Goal: Task Accomplishment & Management: Manage account settings

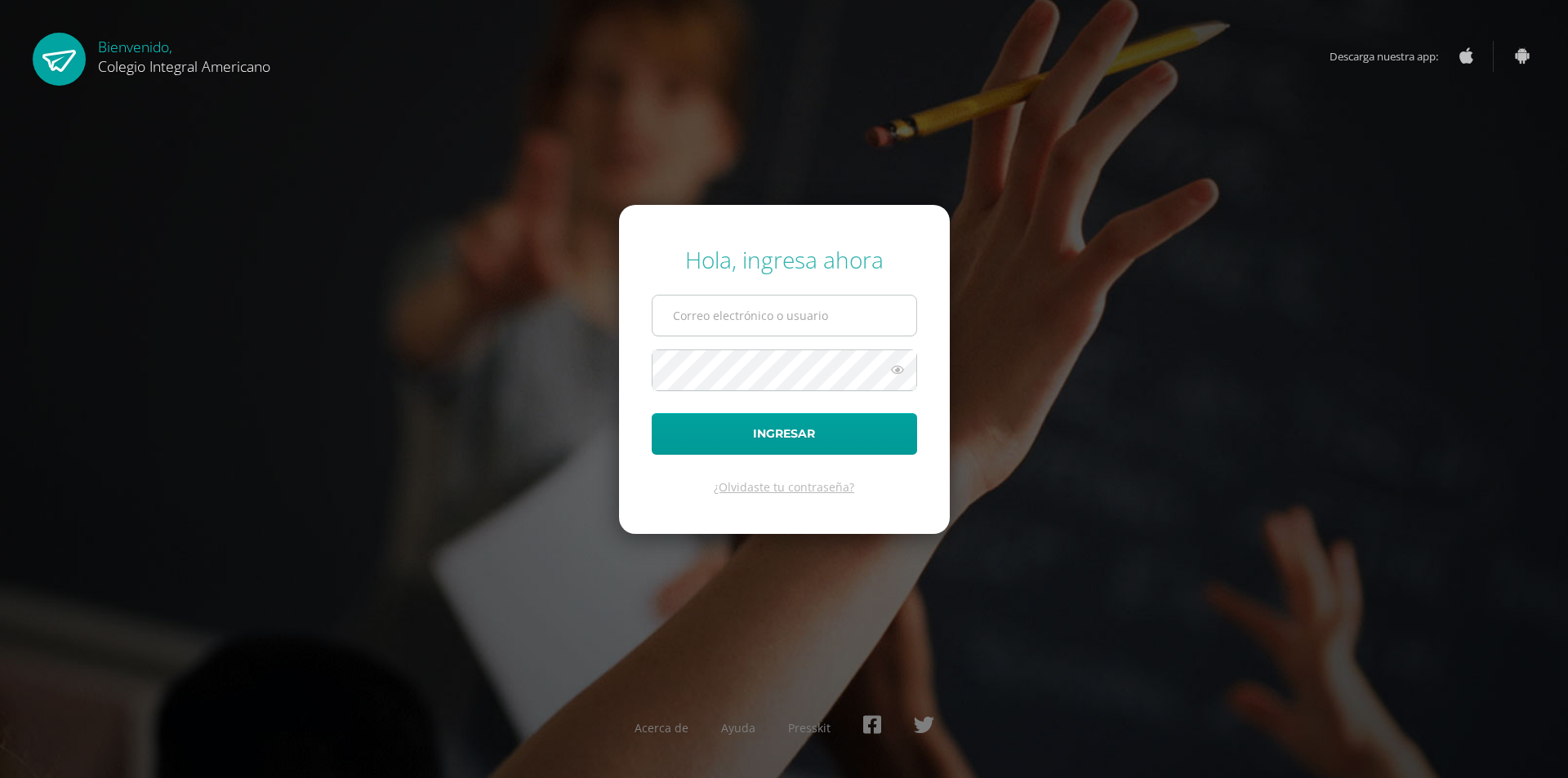
click at [733, 328] on input "text" at bounding box center [784, 316] width 264 height 40
type input "[EMAIL_ADDRESS][DOMAIN_NAME]"
click at [651, 413] on button "Ingresar" at bounding box center [784, 434] width 265 height 42
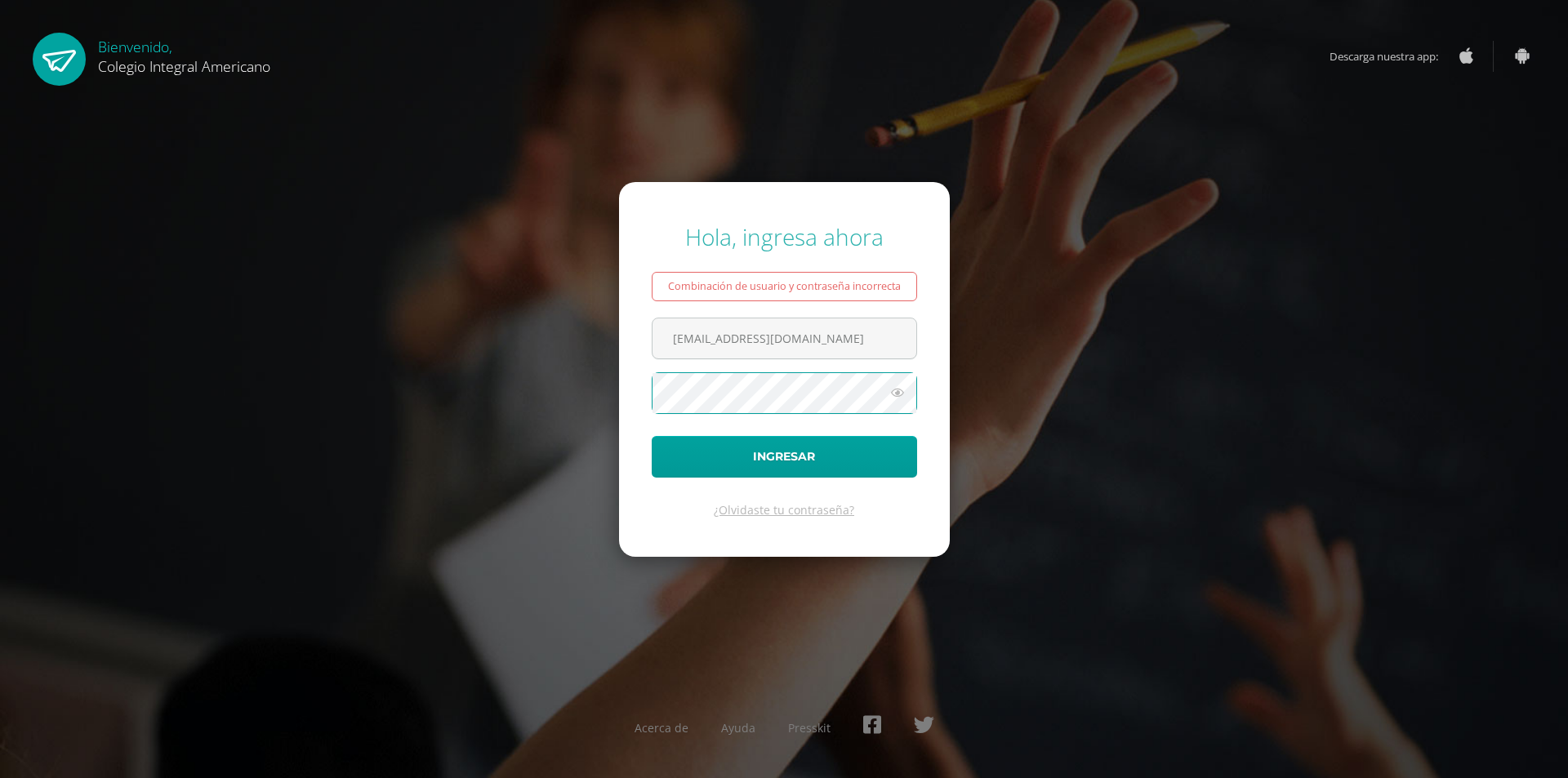
click at [651, 436] on button "Ingresar" at bounding box center [784, 457] width 265 height 42
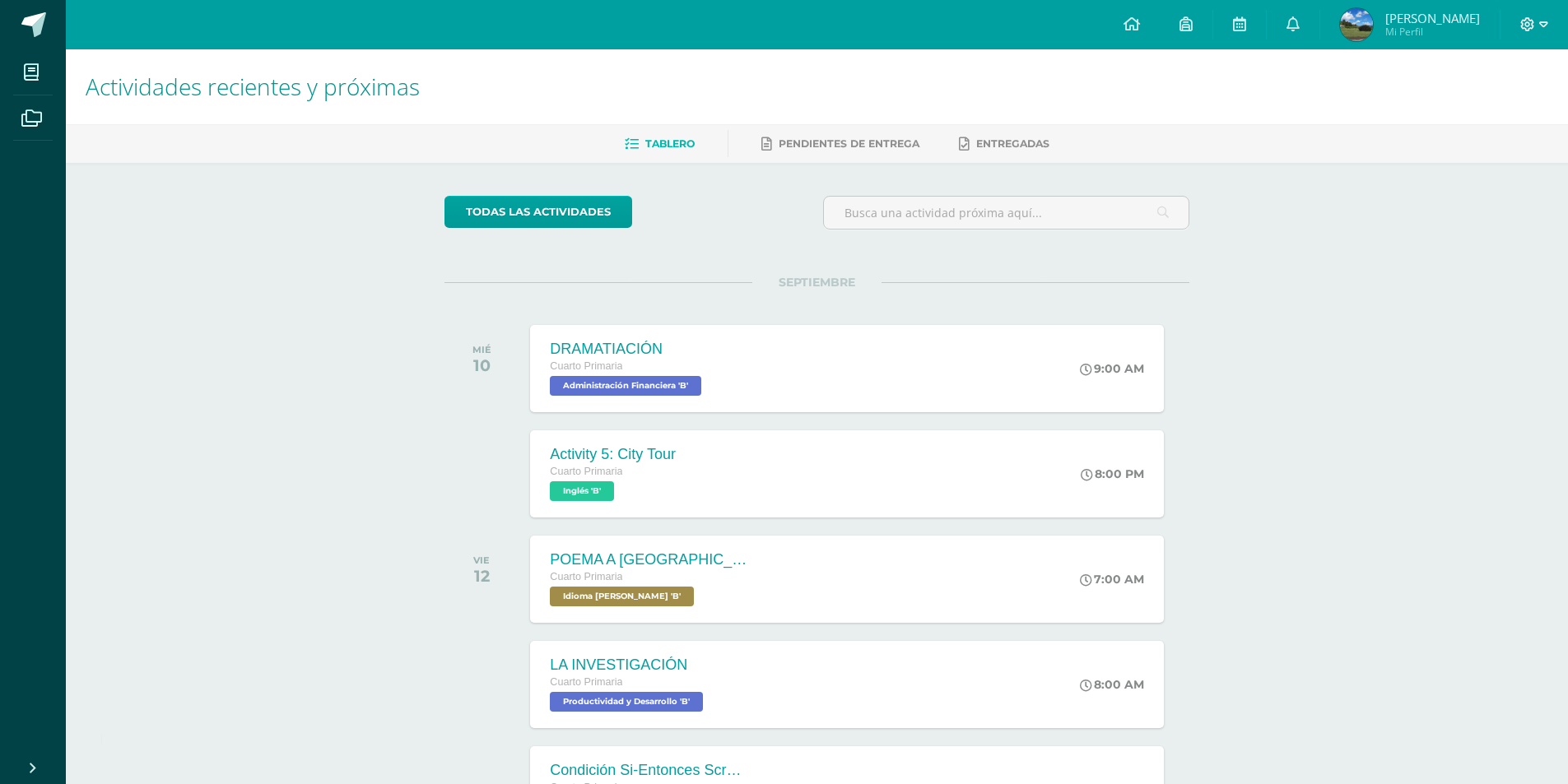
click at [1534, 25] on icon at bounding box center [1527, 24] width 14 height 14
click at [1487, 110] on span "Cerrar sesión" at bounding box center [1492, 112] width 74 height 15
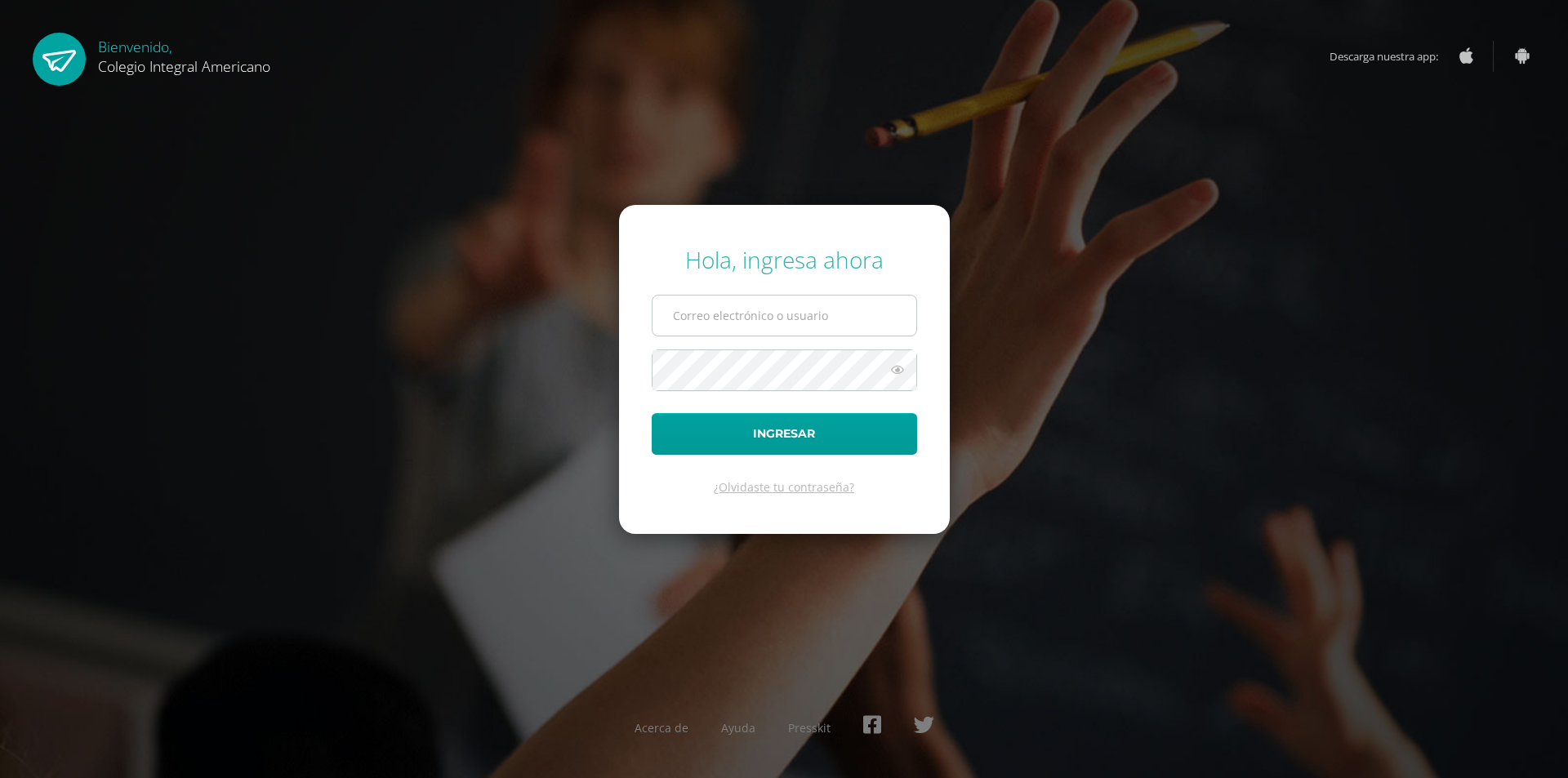
click at [719, 314] on input "text" at bounding box center [784, 316] width 264 height 40
type input "alumno21altg02@integralamericano.edu.gt"
click at [651, 413] on button "Ingresar" at bounding box center [784, 434] width 265 height 42
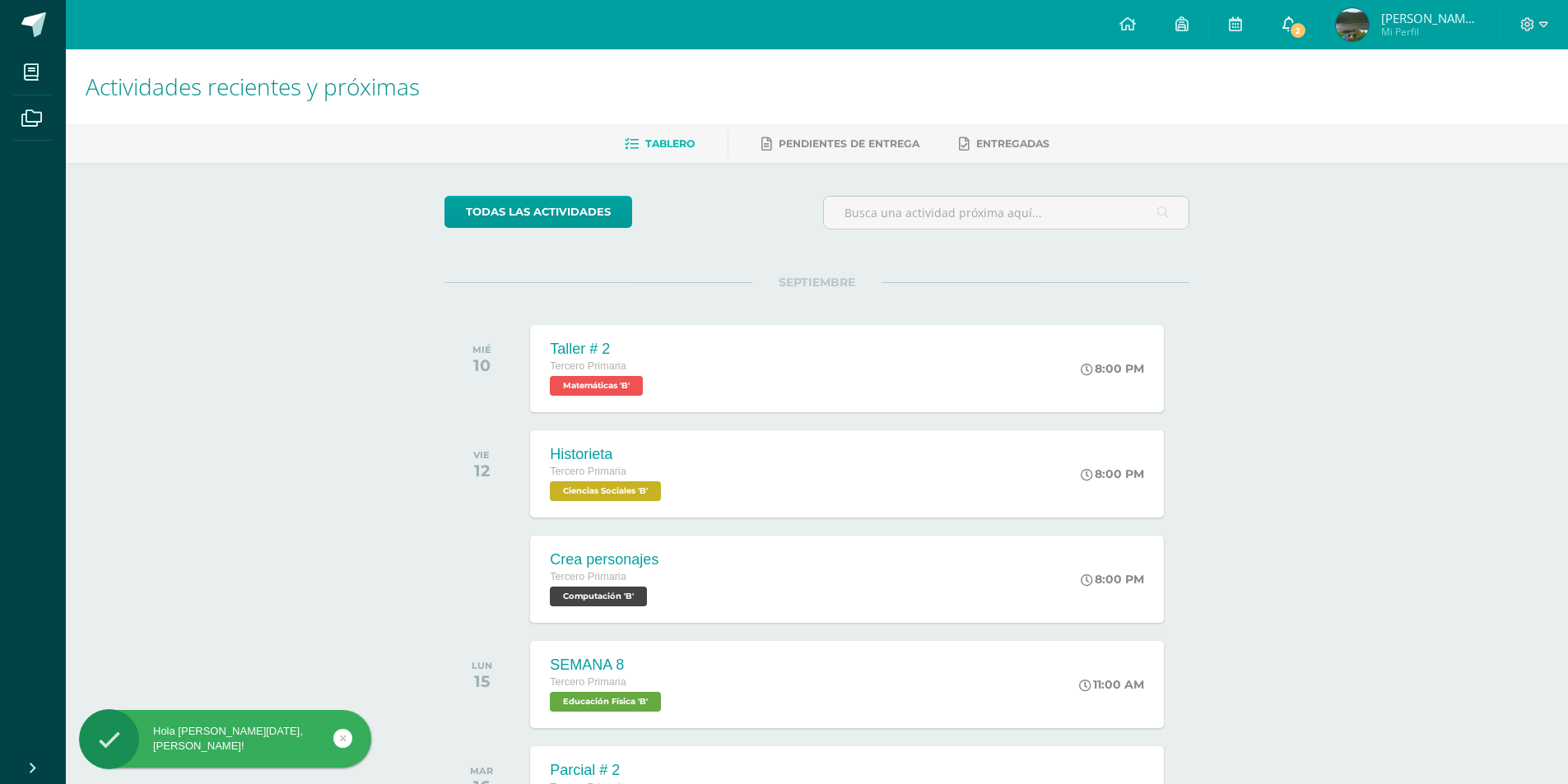
click at [1307, 28] on span "2" at bounding box center [1298, 30] width 18 height 18
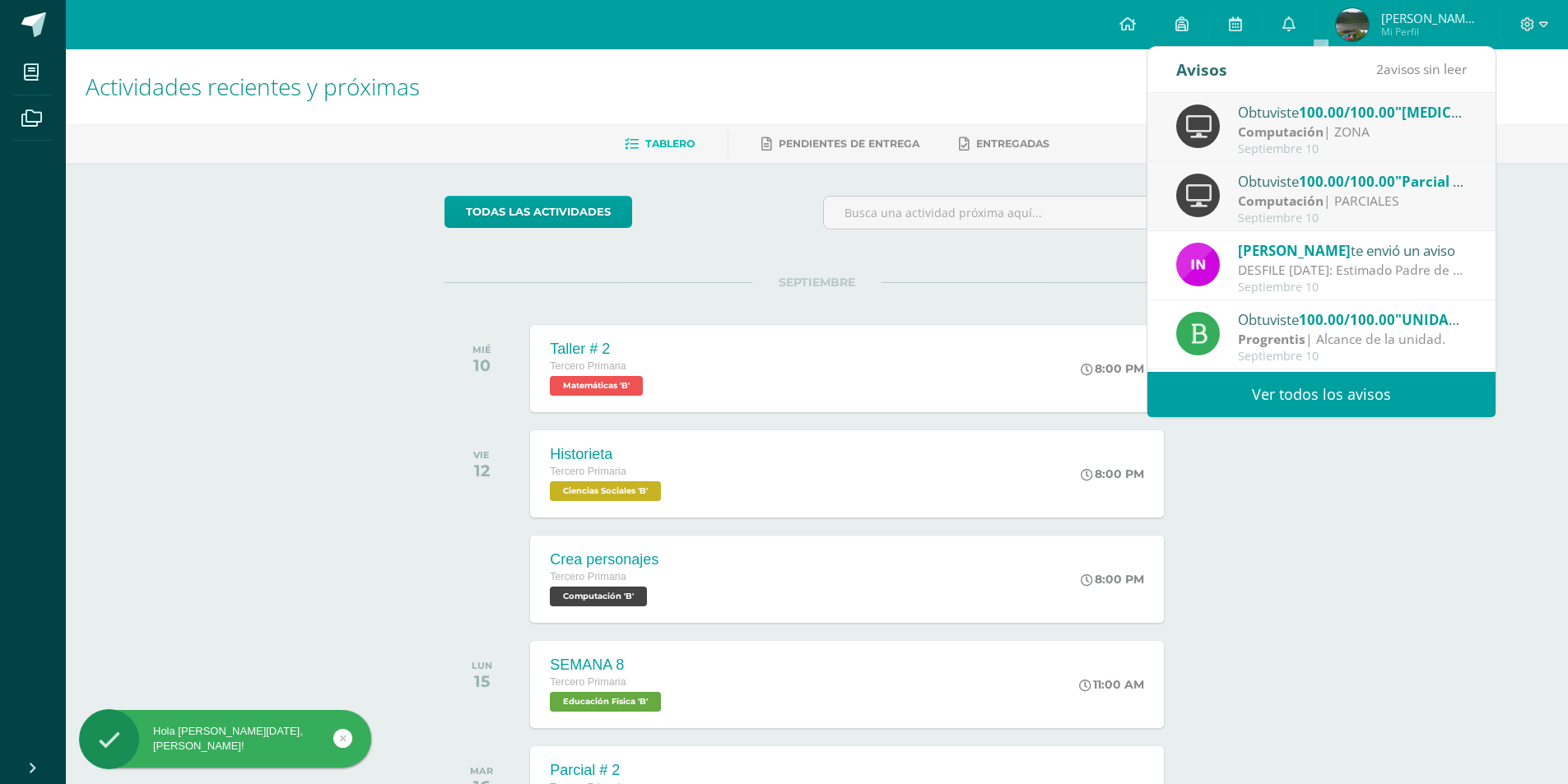
click at [1296, 205] on strong "Computación" at bounding box center [1281, 201] width 86 height 18
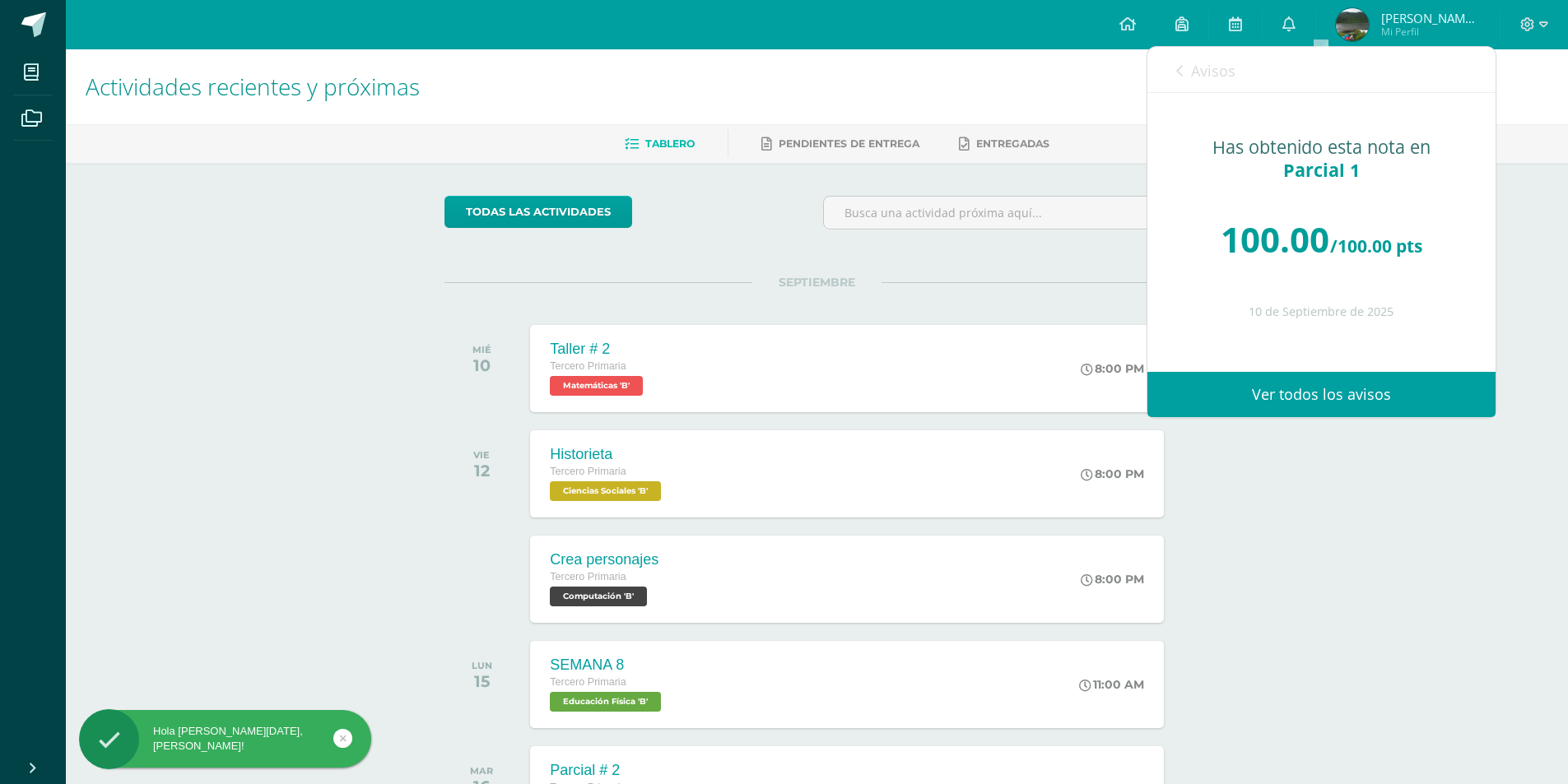
click at [1198, 70] on span "Avisos" at bounding box center [1213, 70] width 44 height 19
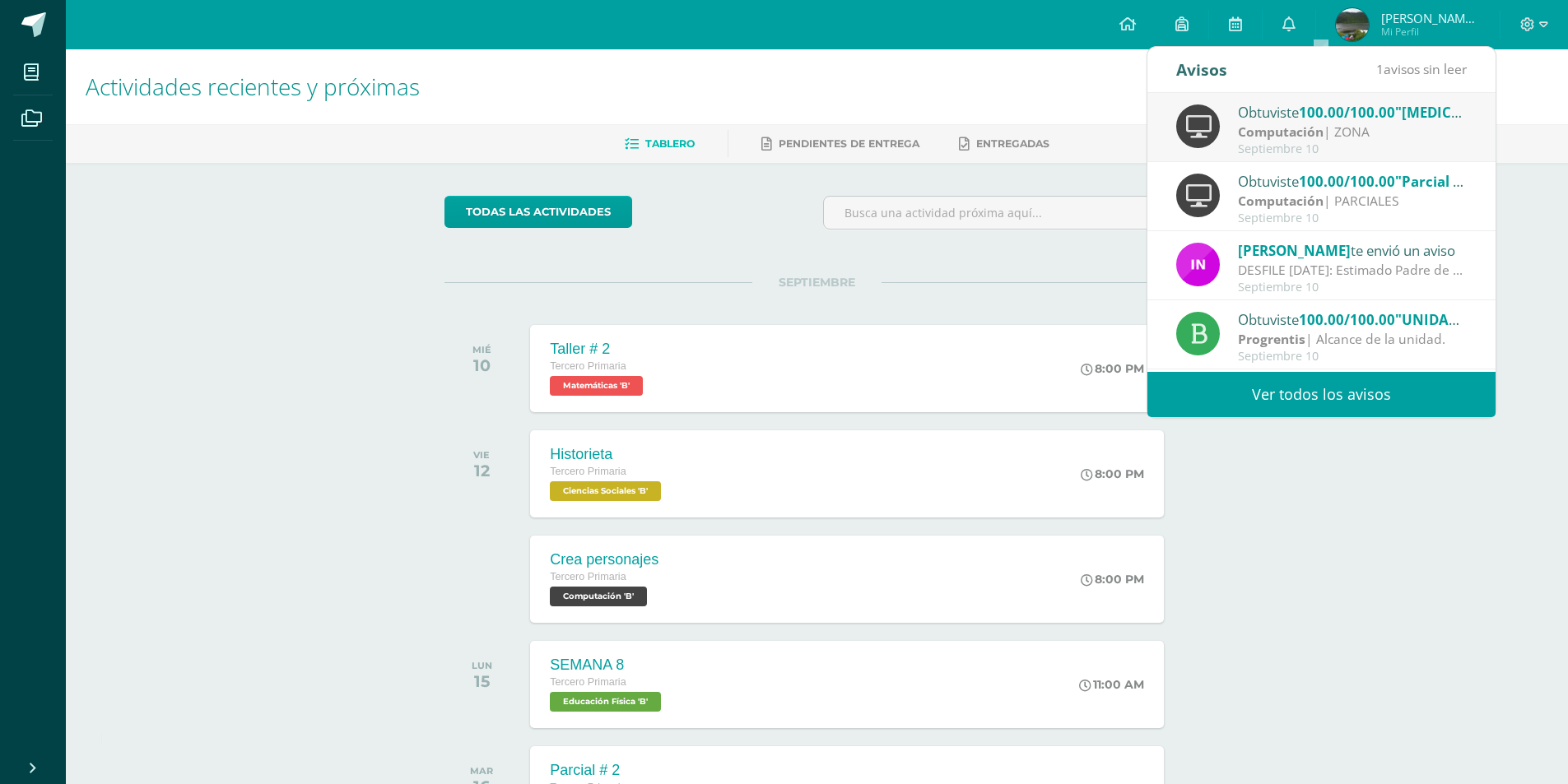
click at [1271, 127] on strong "Computación" at bounding box center [1281, 131] width 86 height 18
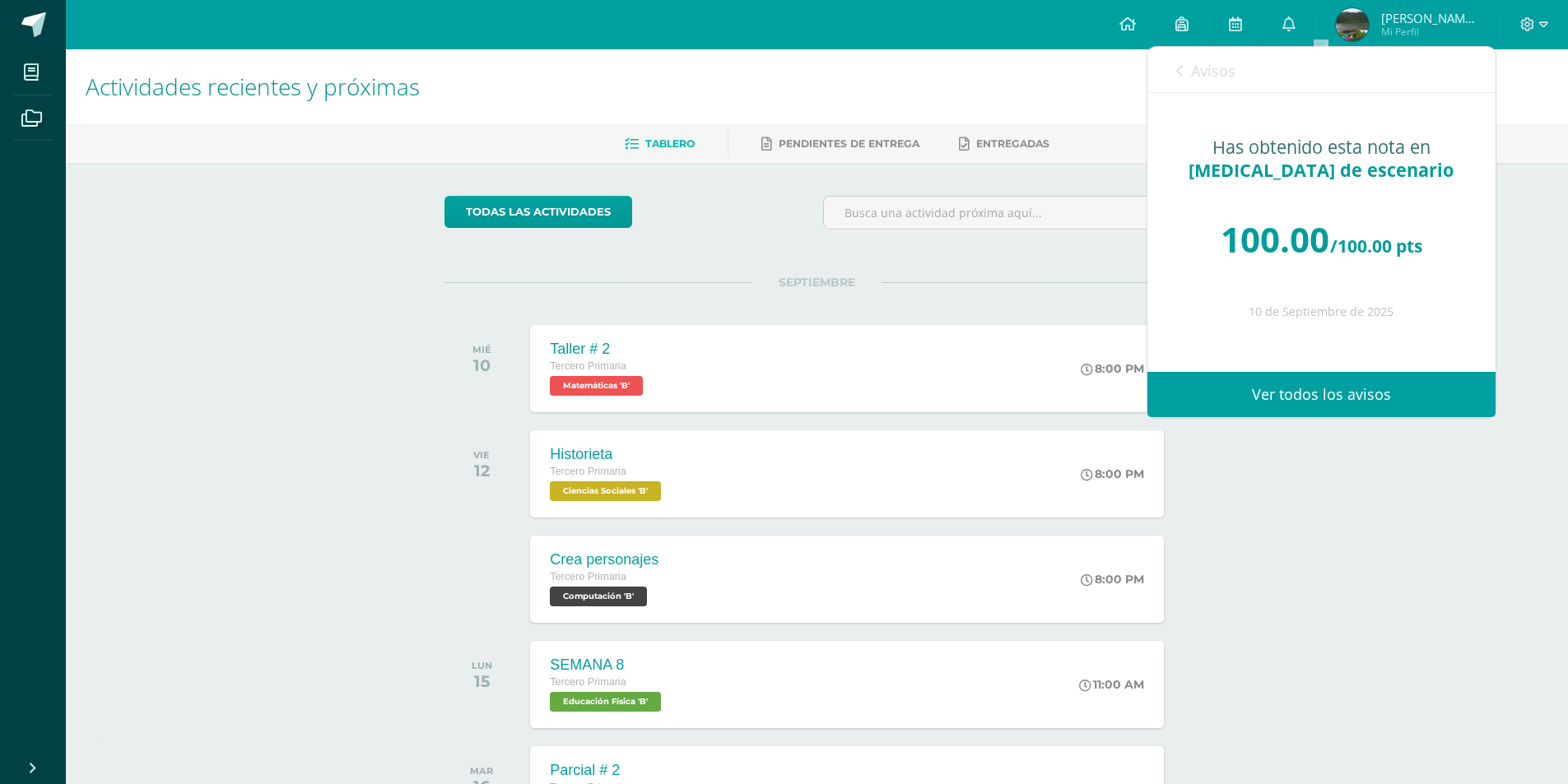
click at [1194, 65] on span "Avisos" at bounding box center [1213, 70] width 44 height 19
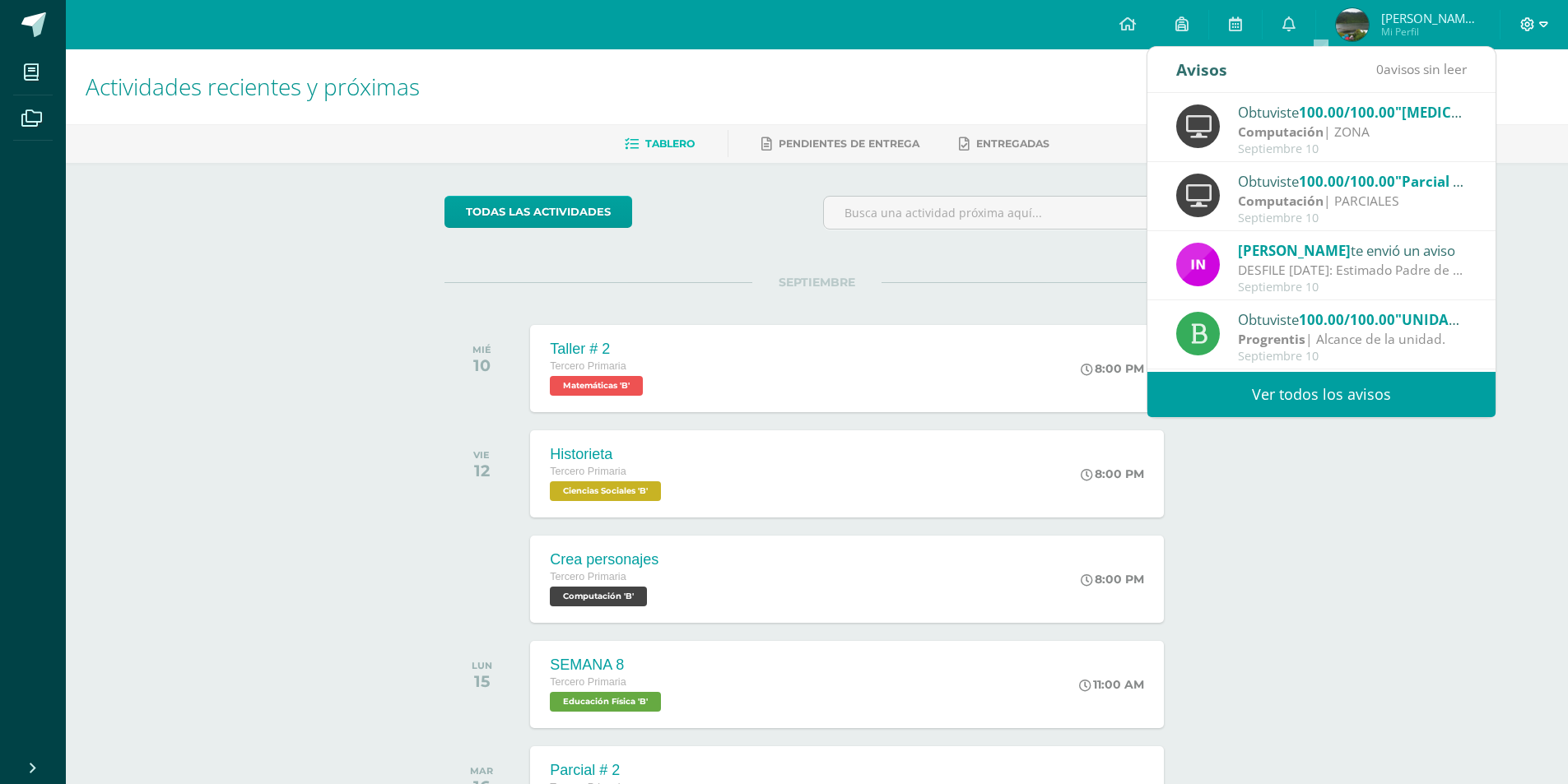
click at [1542, 24] on icon at bounding box center [1543, 24] width 9 height 14
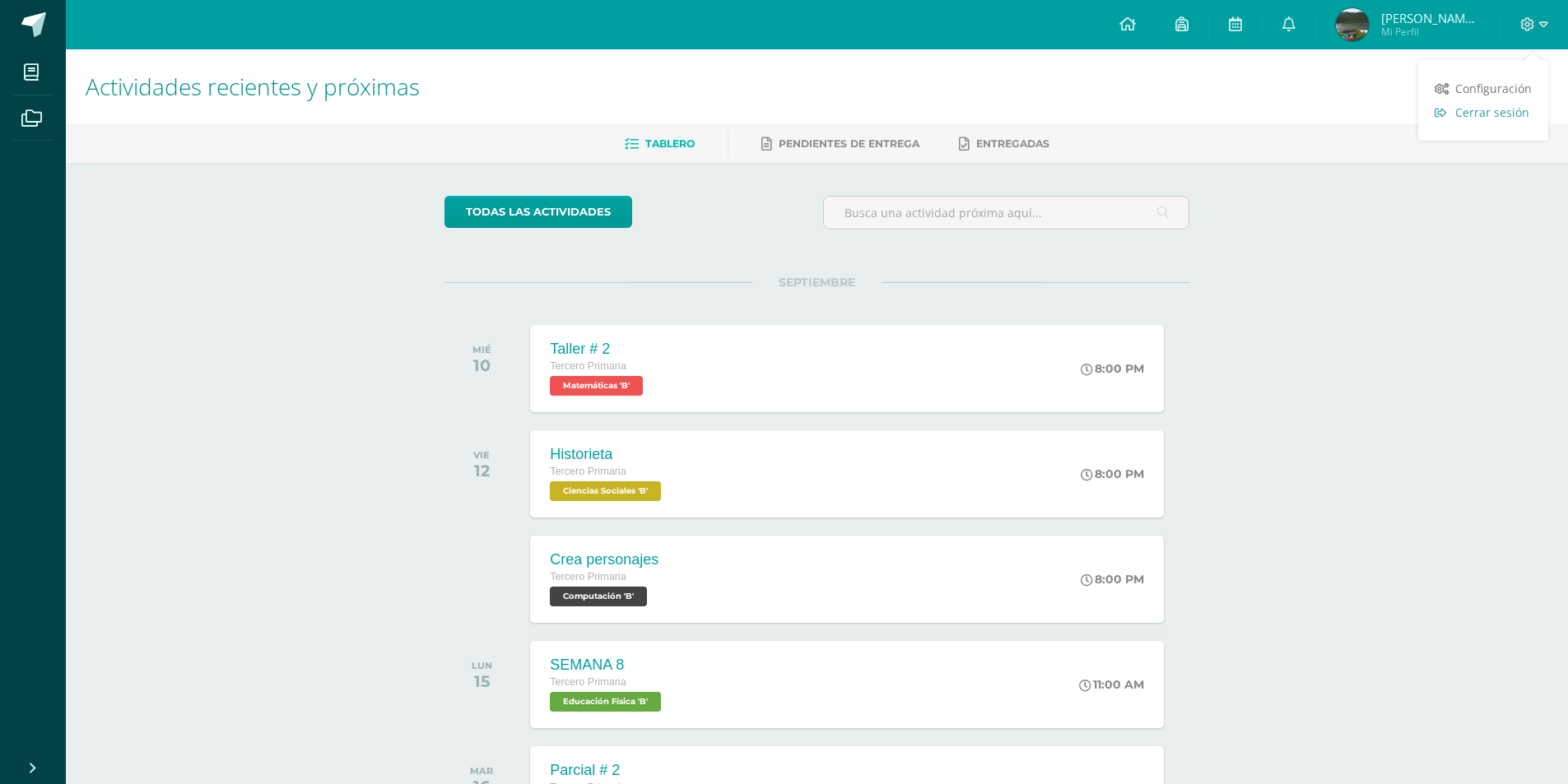
click at [1475, 114] on span "Cerrar sesión" at bounding box center [1492, 112] width 74 height 15
